Goal: Task Accomplishment & Management: Manage account settings

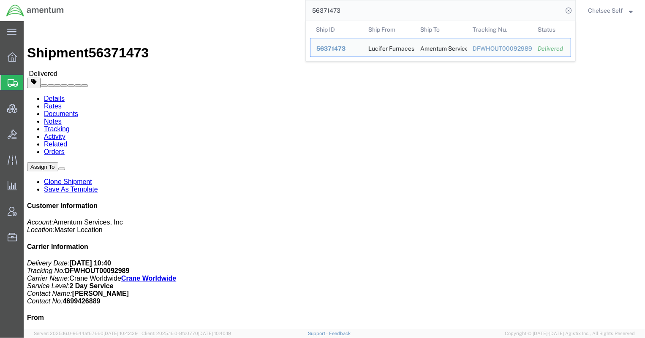
click at [274, 6] on div "56371473 Ship ID Ship From Ship To Tracking Nu. Status Ship ID 56371473 Ship Fr…" at bounding box center [322, 10] width 505 height 21
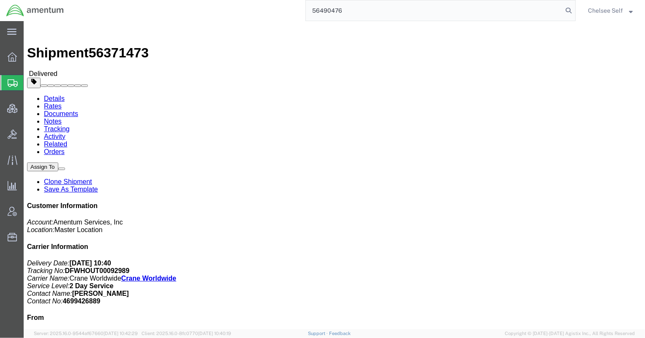
type input "56490476"
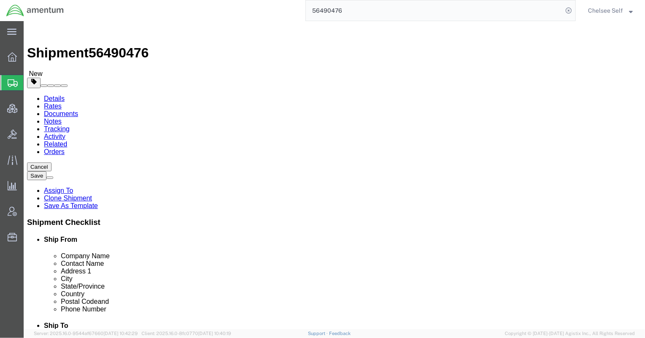
select select
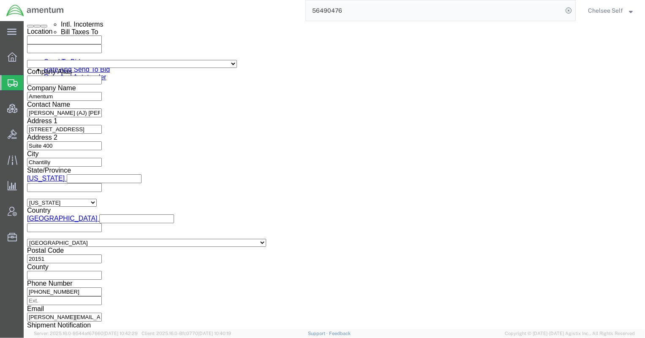
scroll to position [589, 0]
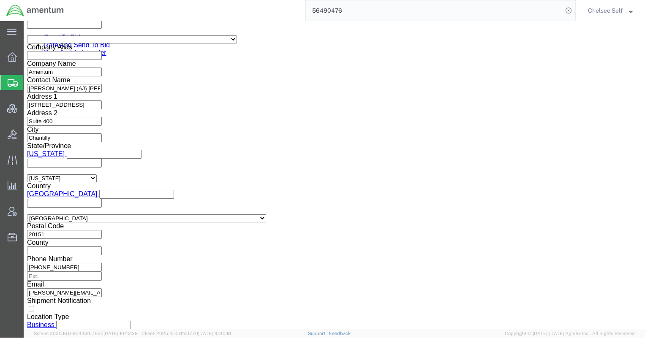
click button "Continue"
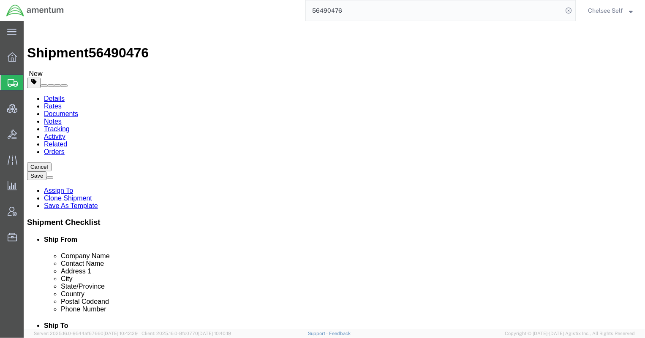
click icon
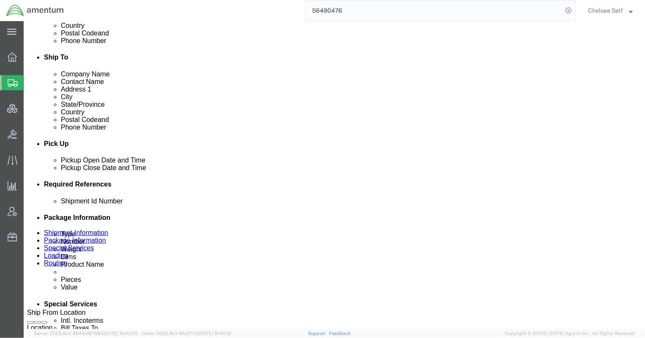
scroll to position [447, 0]
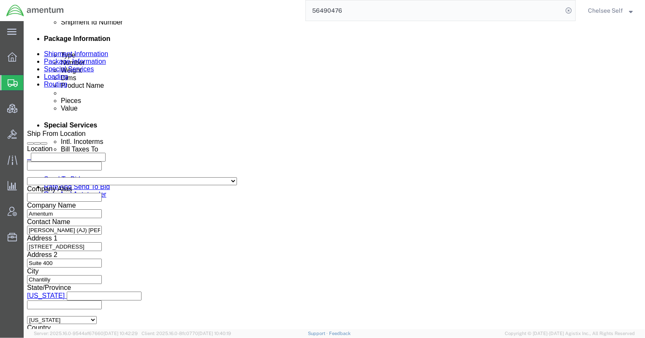
drag, startPoint x: 390, startPoint y: 228, endPoint x: 358, endPoint y: 227, distance: 31.7
click div "Shipment Id Number 1"
type input "2-BL000394"
click icon
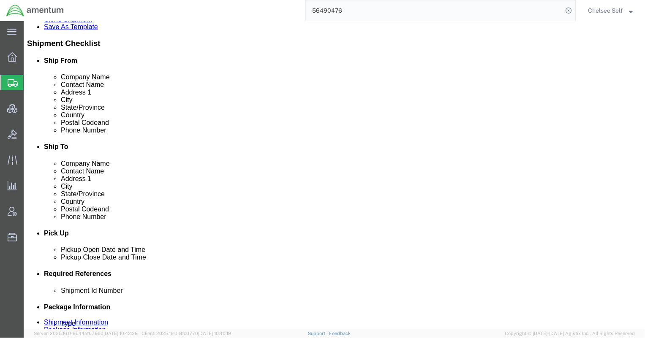
scroll to position [268, 0]
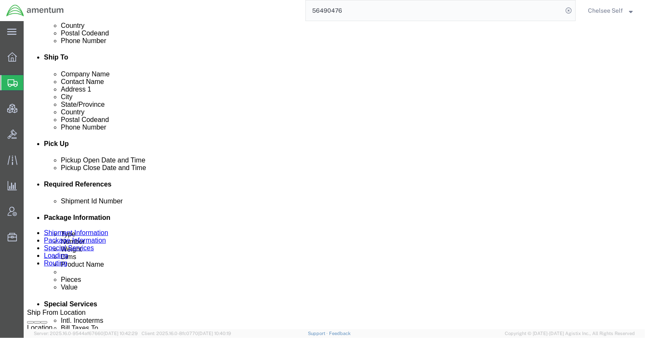
click link "Shipment Information"
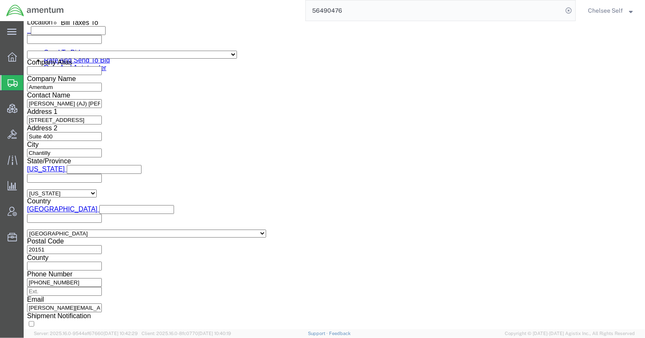
scroll to position [589, 0]
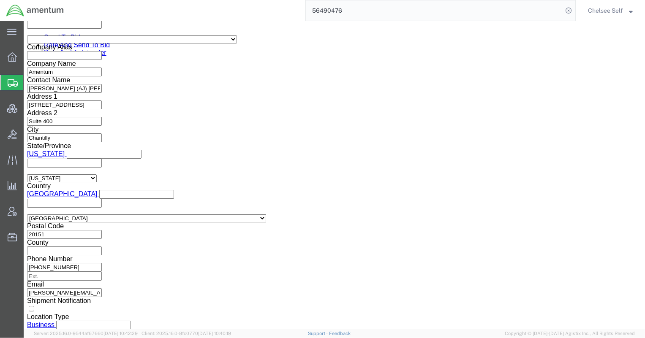
click icon
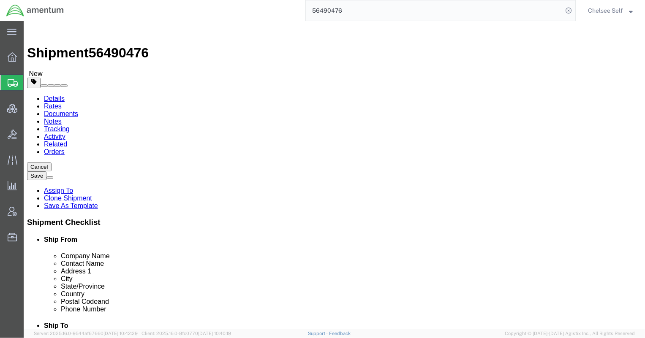
click icon
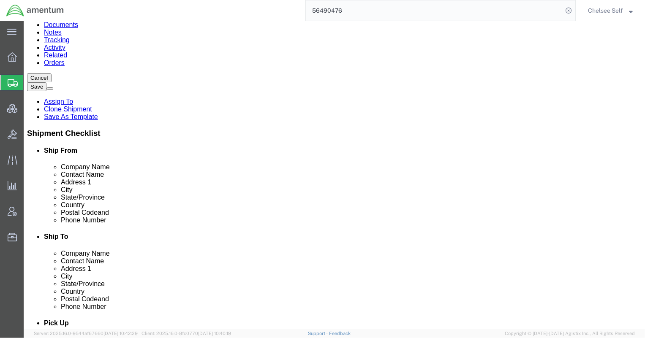
click button "Rate Shipment"
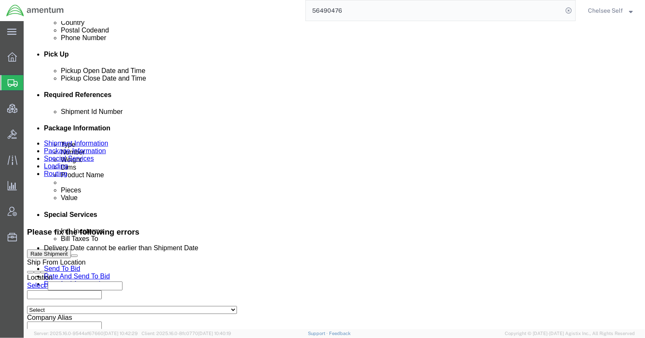
scroll to position [447, 0]
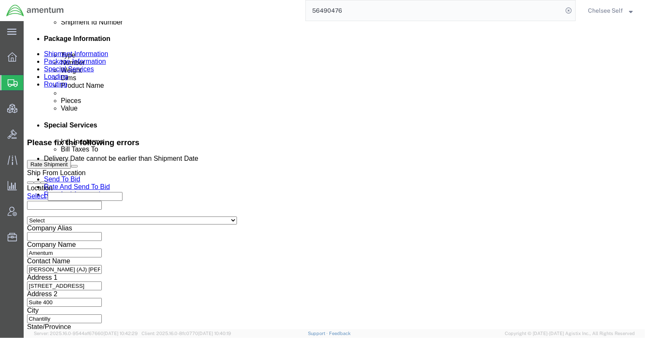
click icon
click div "[DATE] 4:00 PM"
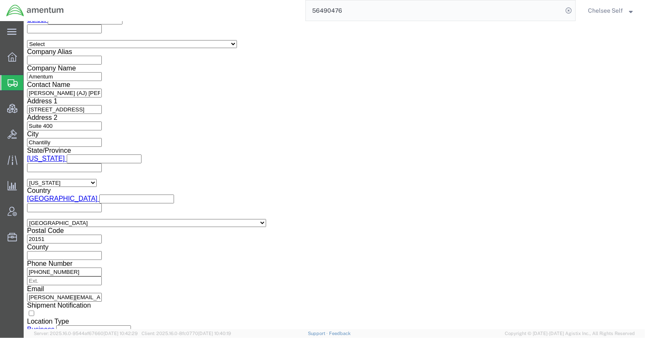
click div "Mode Select Air Less than Truckload Multi-Leg Ocean Freight Rail Small Parcel T…"
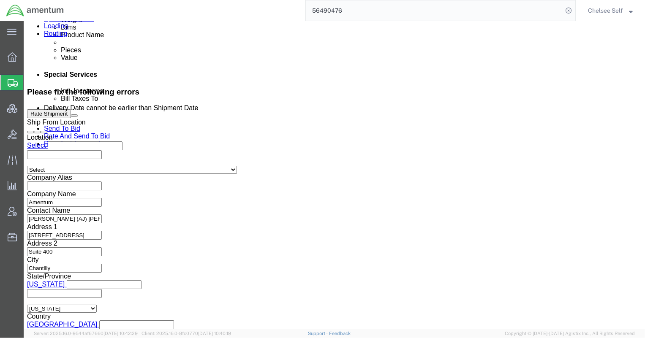
scroll to position [444, 0]
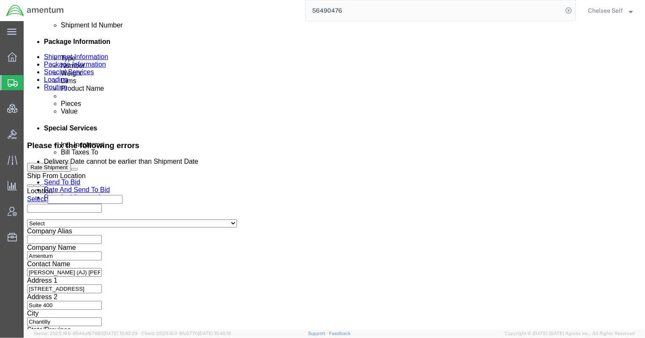
click icon
click button "Rate Shipment"
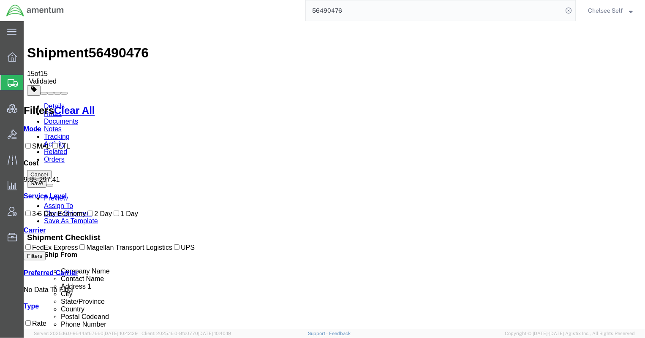
scroll to position [0, 0]
click at [50, 102] on link "Details" at bounding box center [53, 105] width 21 height 7
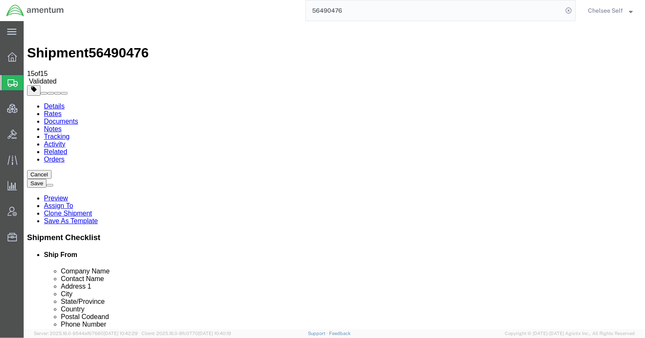
click button "Rate Shipment"
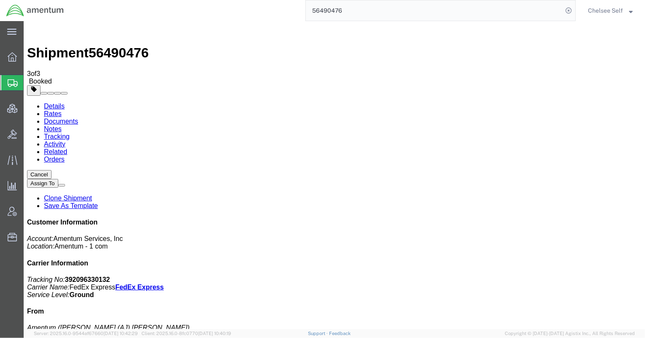
click at [57, 102] on link "Details" at bounding box center [53, 105] width 21 height 7
